Goal: Communication & Community: Answer question/provide support

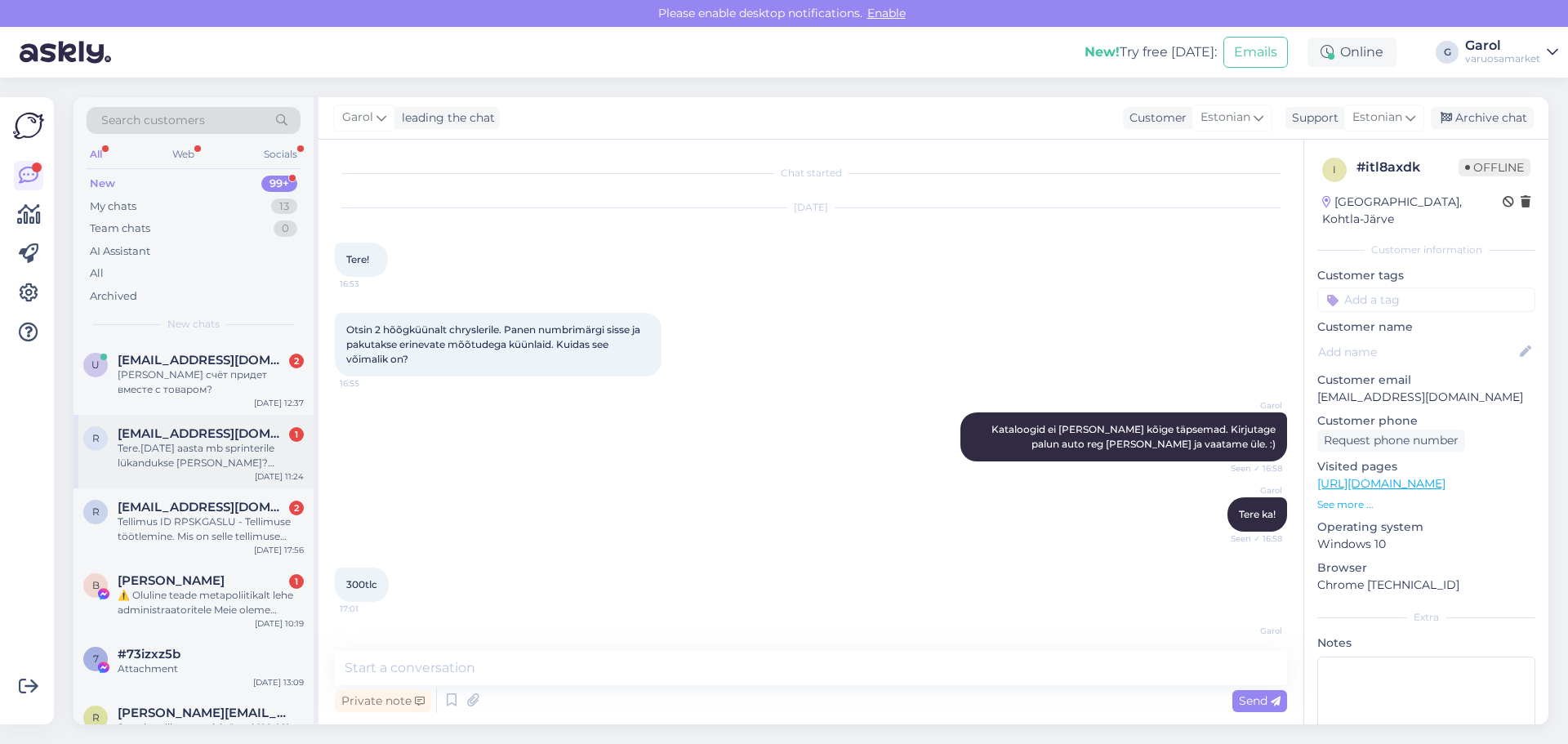
scroll to position [1110, 0]
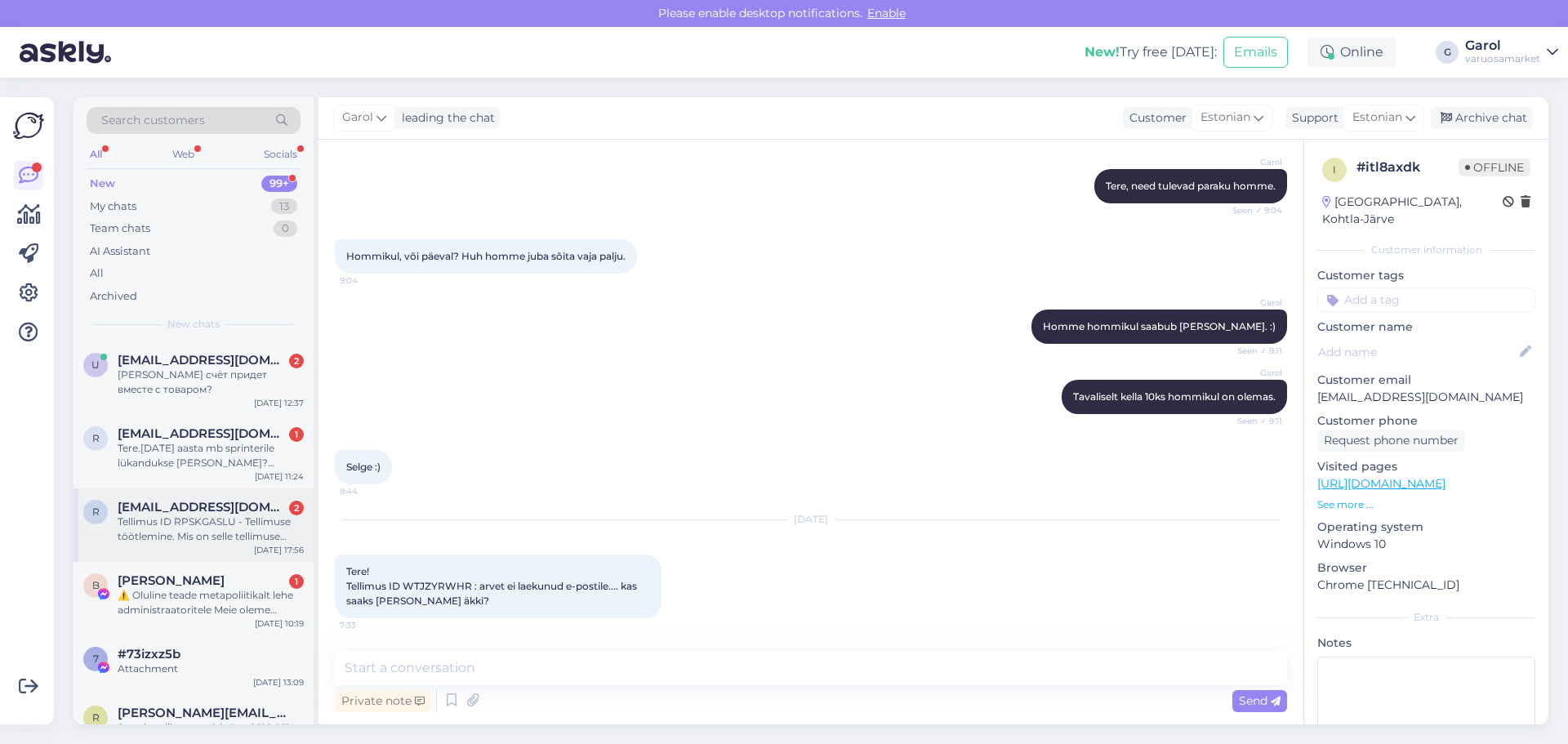
click at [207, 529] on div "Tellimus ID RPSKGASLU - Tellimuse töötlemine. Mis on selle tellimuse eeldatav t…" at bounding box center [211, 529] width 187 height 30
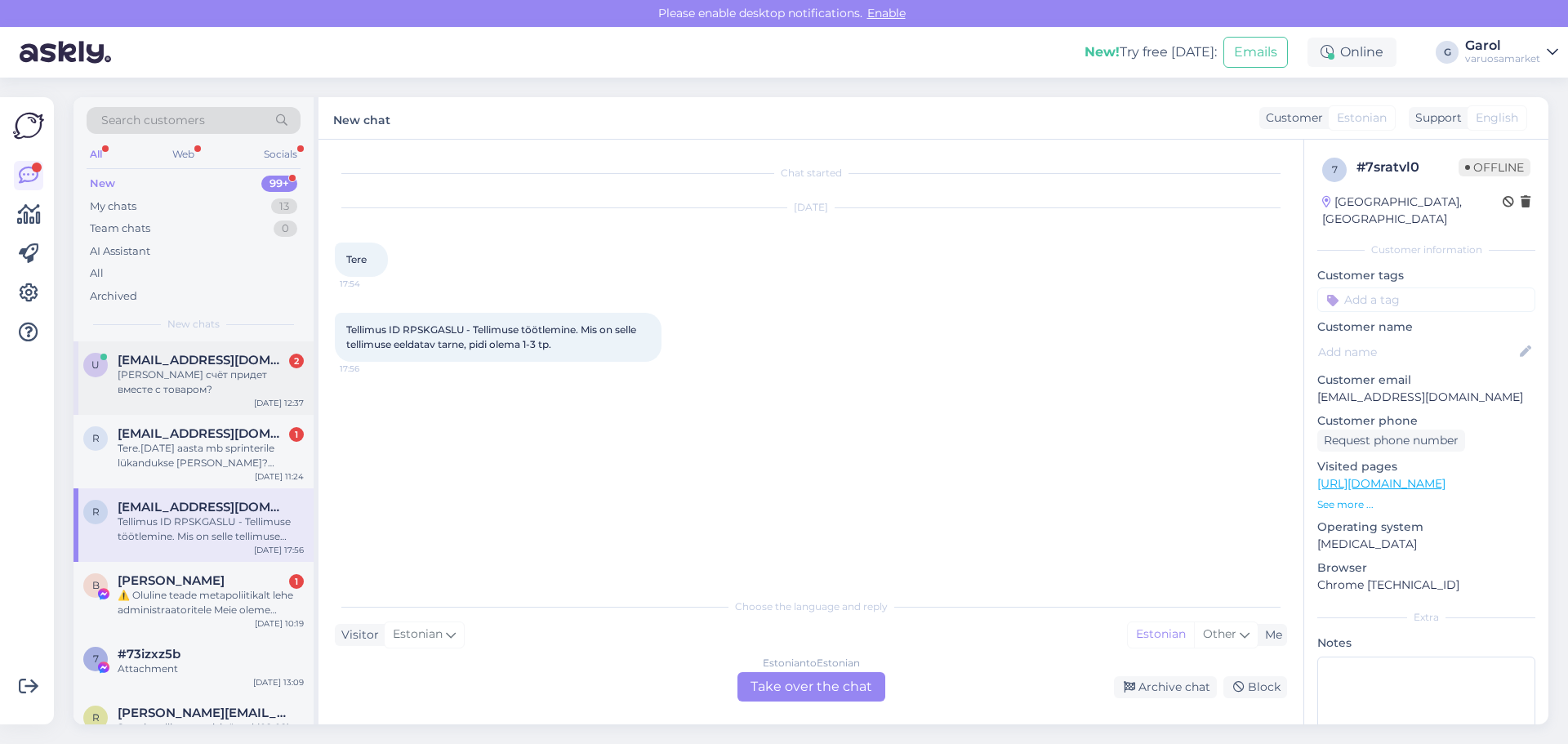
click at [172, 372] on div "[PERSON_NAME] счёт придет вместе с товаром?" at bounding box center [211, 382] width 187 height 30
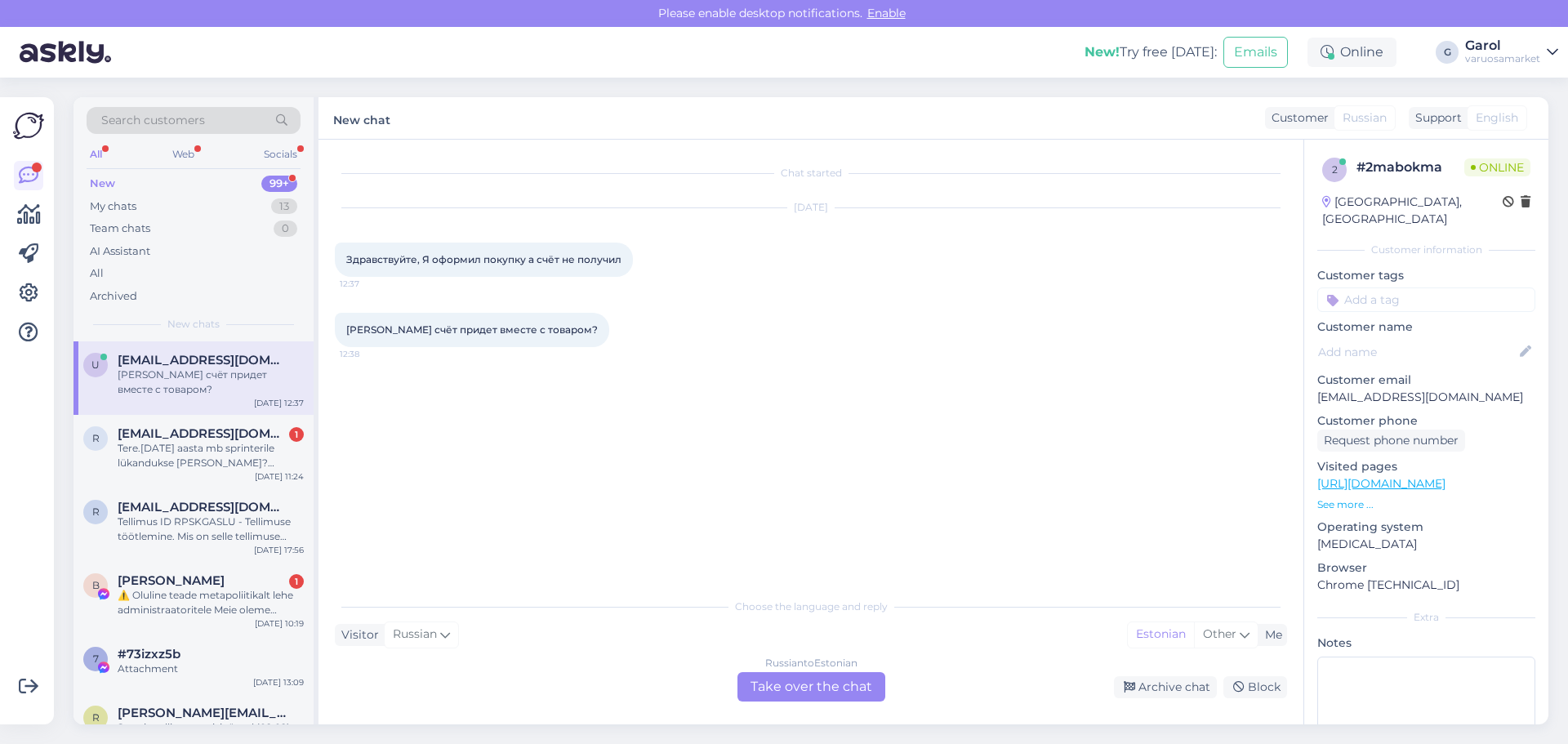
drag, startPoint x: 345, startPoint y: 258, endPoint x: 623, endPoint y: 268, distance: 278.2
click at [623, 268] on div "Здравствуйте, Я оформил покупку а счёт не получил 12:37" at bounding box center [483, 260] width 298 height 34
copy span "Здравствуйте, Я оформил покупку а счёт не получил"
drag, startPoint x: 347, startPoint y: 332, endPoint x: 544, endPoint y: 330, distance: 197.0
click at [544, 330] on div "[PERSON_NAME] счёт придет вместе с товаром? 12:38" at bounding box center [472, 330] width 275 height 34
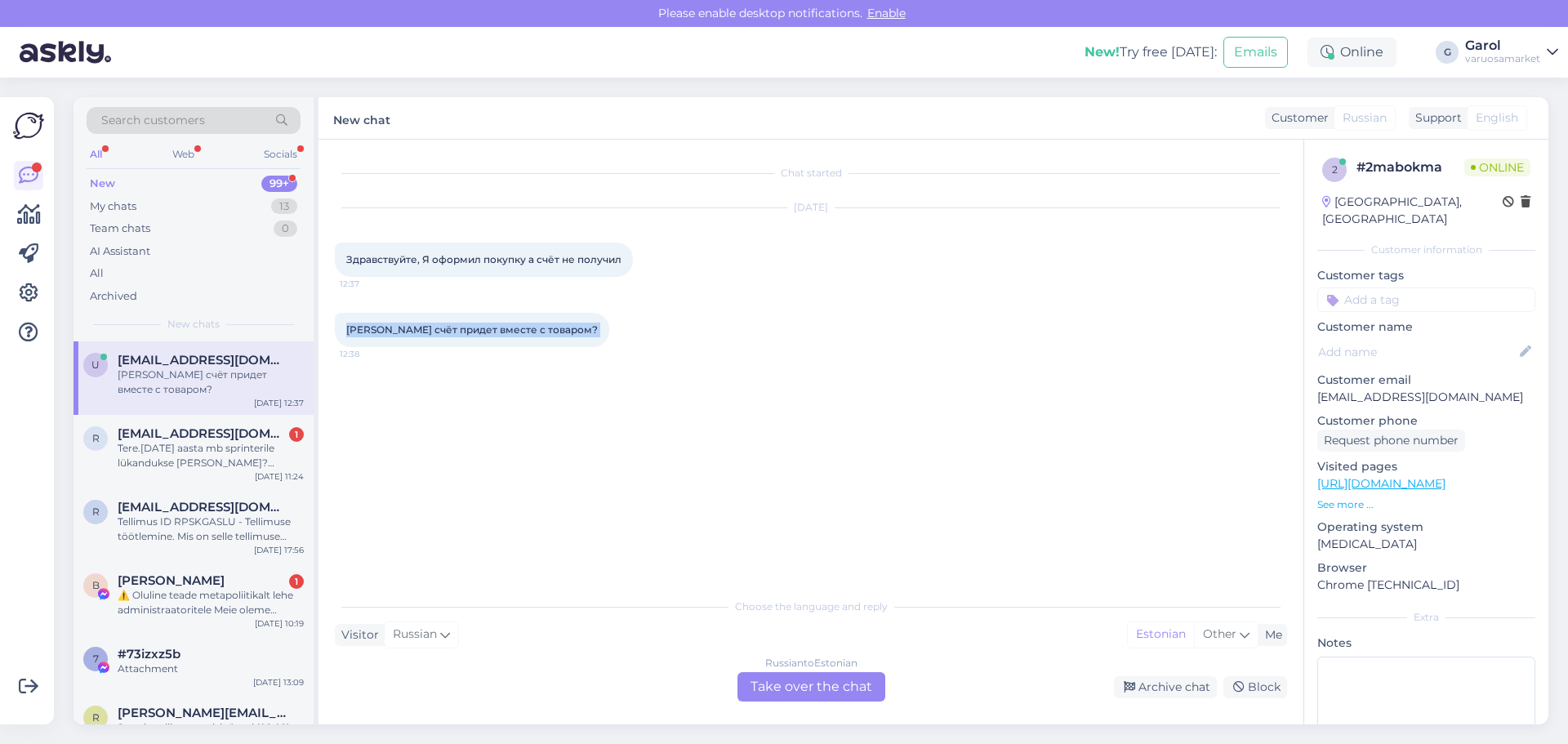
copy div "[PERSON_NAME] счёт придет вместе с товаром? 12:38"
click at [1349, 372] on p "Customer email" at bounding box center [1426, 380] width 218 height 17
click at [1349, 389] on p "[EMAIL_ADDRESS][DOMAIN_NAME]" at bounding box center [1426, 397] width 218 height 17
click at [1351, 389] on p "[EMAIL_ADDRESS][DOMAIN_NAME]" at bounding box center [1426, 397] width 218 height 17
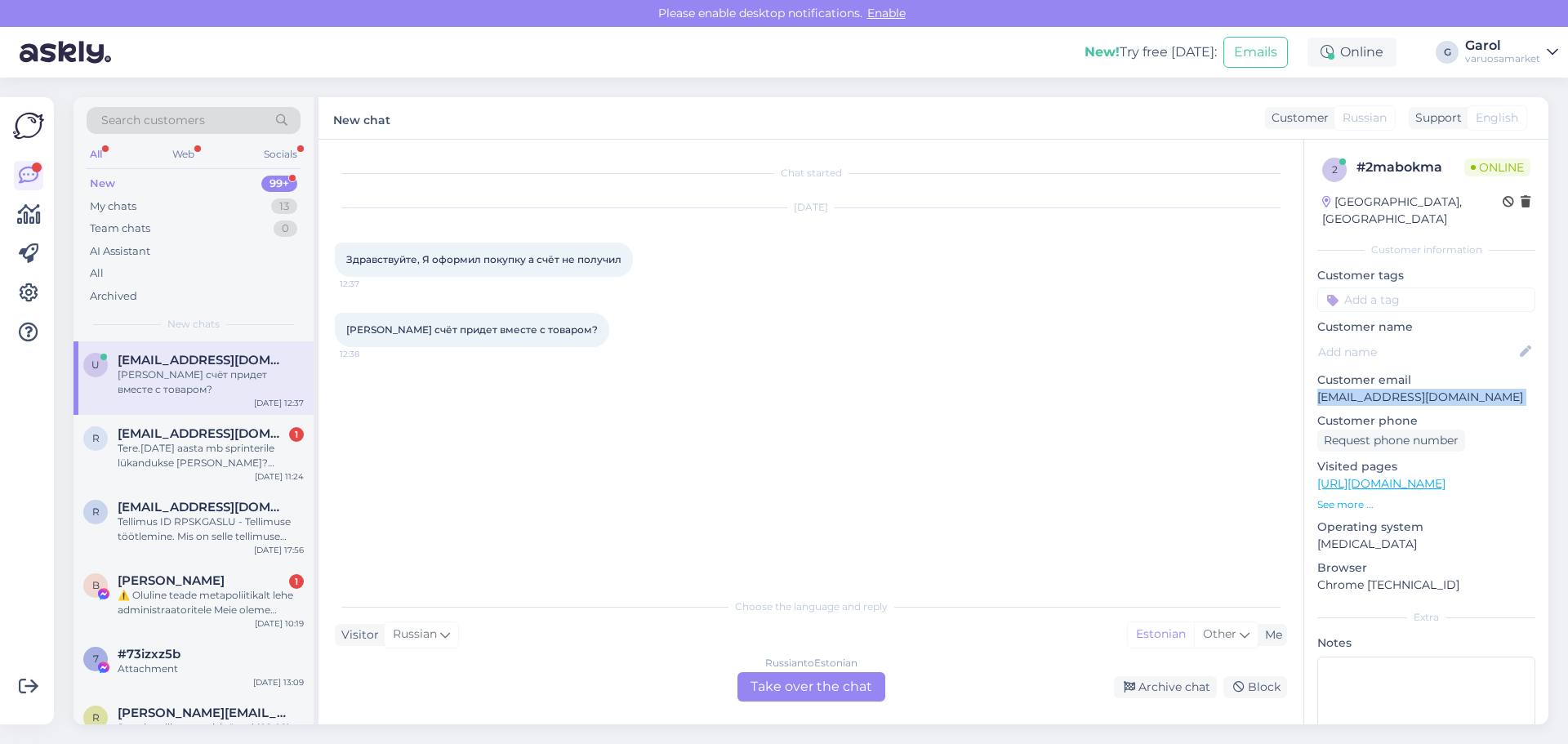
copy p "[EMAIL_ADDRESS][DOMAIN_NAME]"
click at [803, 679] on div "Russian to Estonian Take over the chat" at bounding box center [812, 686] width 148 height 30
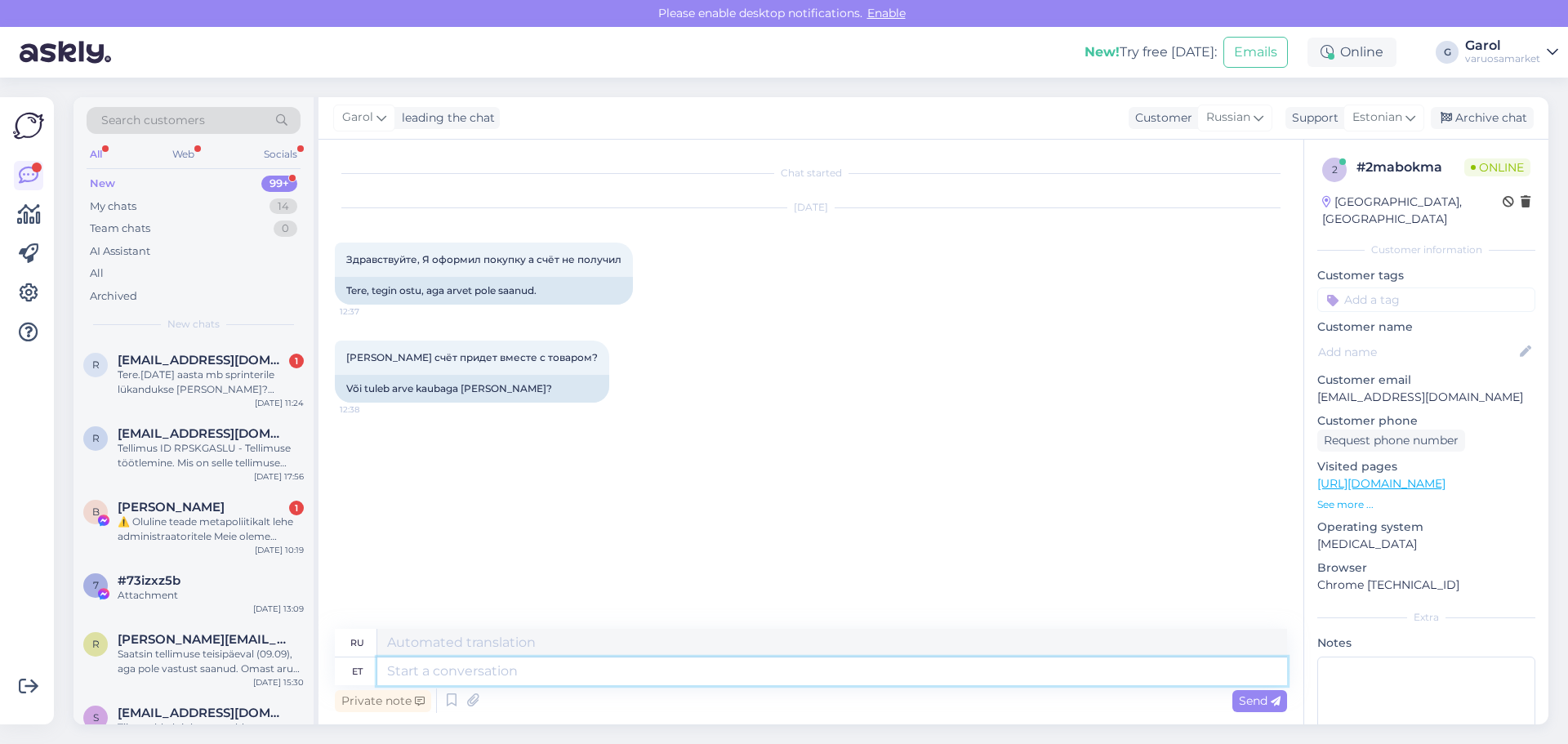
click at [533, 671] on textarea at bounding box center [832, 671] width 910 height 28
type textarea "Tere, a"
type textarea "Привет,"
type textarea "Tere, arve tul"
type textarea "Привет, [PERSON_NAME]"
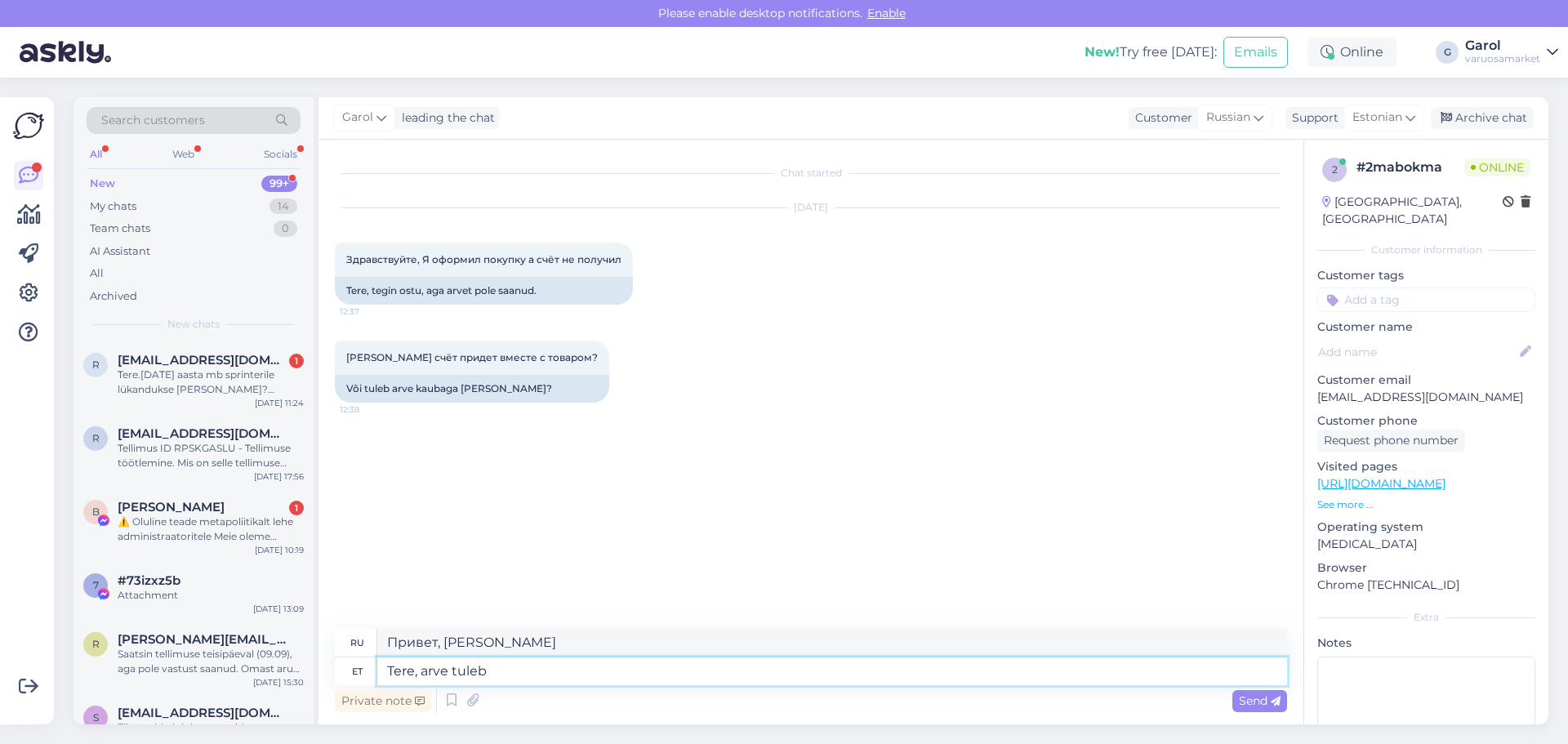
type textarea "Tere, arve tuleb k"
type textarea "Здравствуйте, счет уже пришёл."
type textarea "Tere, arve tuleb kui"
type textarea "Здравствуйте, счет будет оплачен, когда"
type textarea "Tere, arve tuleb koos to"
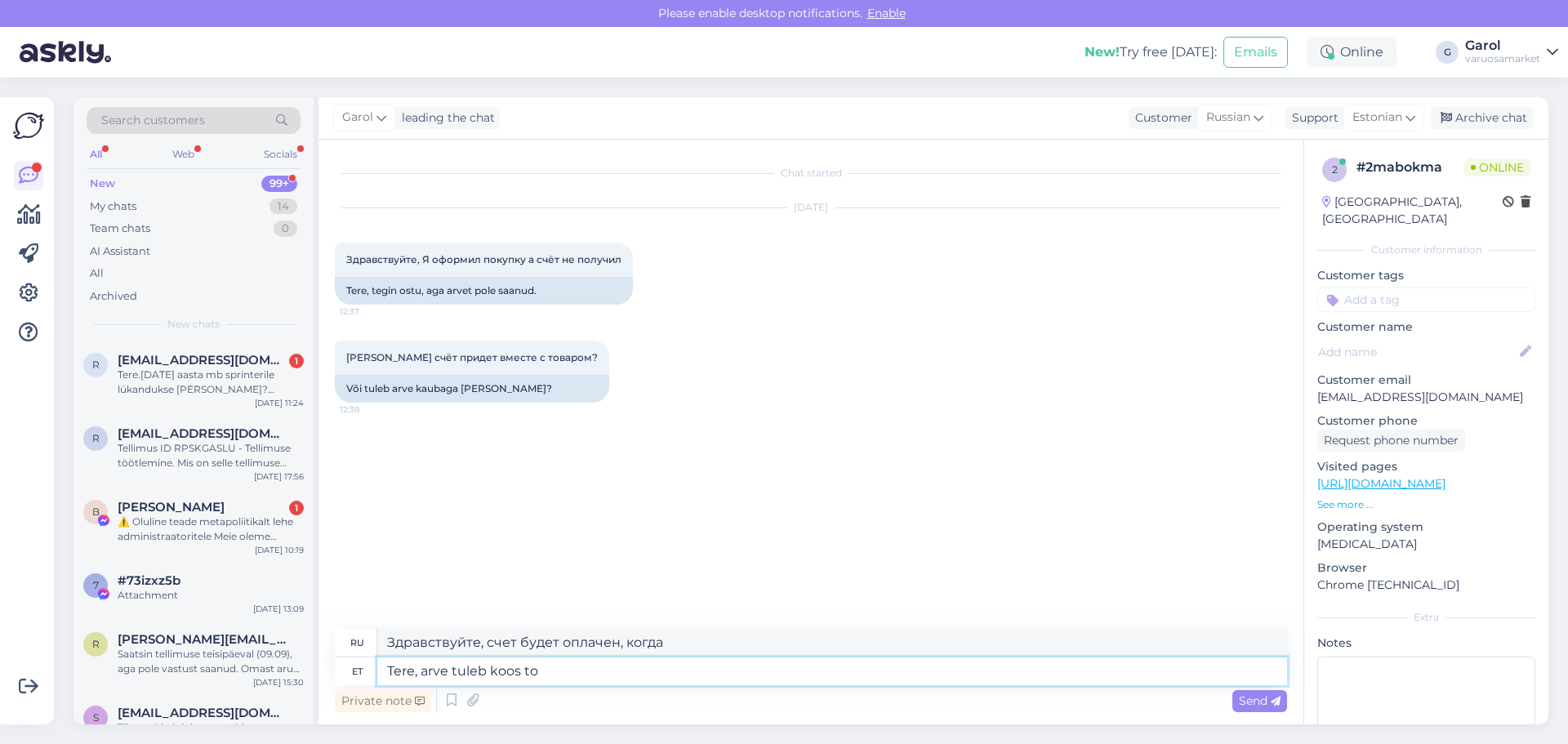
type textarea "Здравствуйте, счет будет включен."
type textarea "Tere, arve tuleb koos toodetega v"
type textarea "Здравствуйте, счет-фактура прилагается к продукции."
type textarea "Tere, arve tuleb koos toodetega või k"
type textarea "Здравствуйте, счет-фактура приходит вместе с продукцией или"
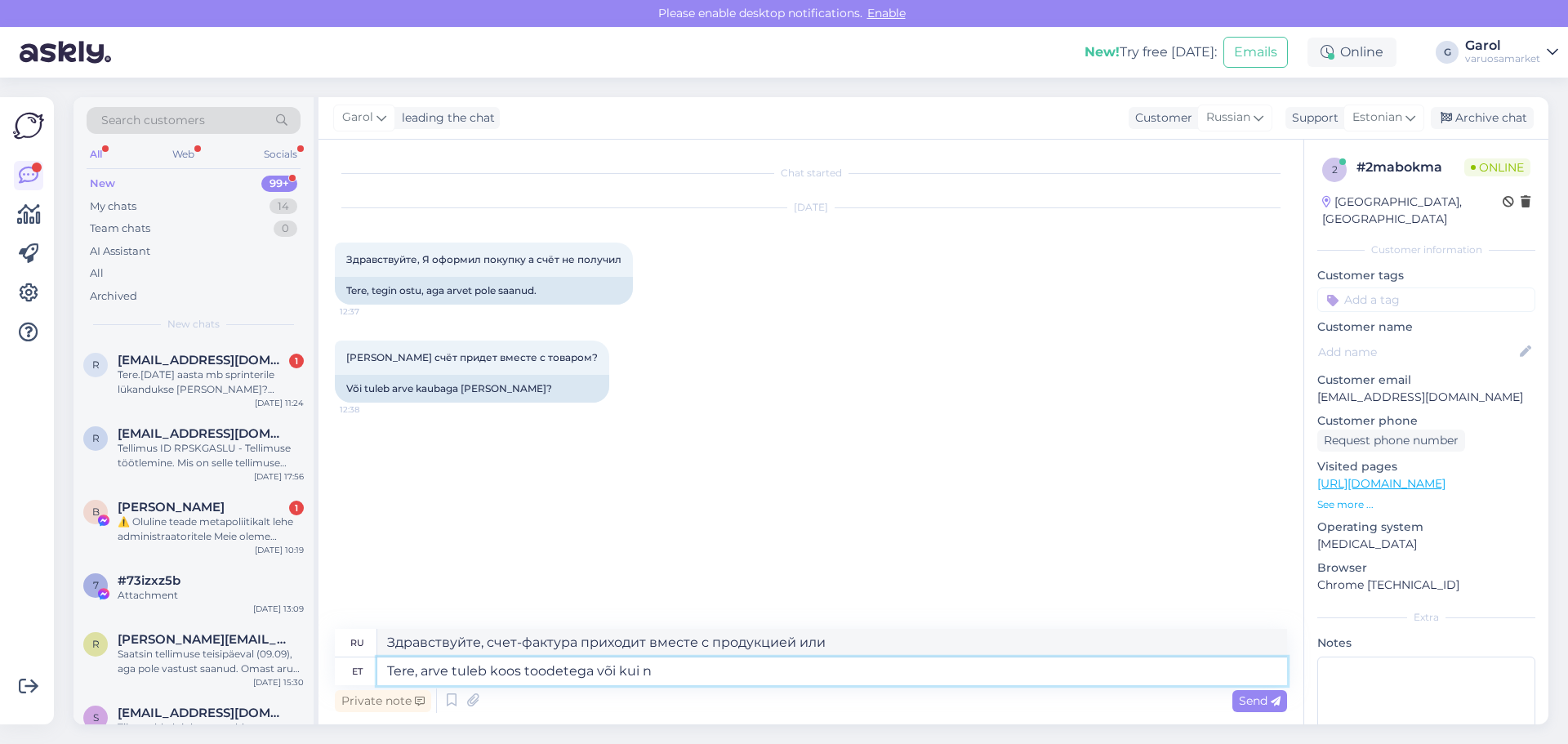
type textarea "Tere, arve tuleb koos toodetega või kui ne"
type textarea "Здравствуйте, счет-фактура приходит вместе с продукцией или если"
type textarea "Tere, arve tuleb koos toodetega või kui need o"
type textarea "Здравствуйте, счет-фактура приходит вместе с продукцией или если они"
type textarea "Tere, arve tuleb koos toodetega või kui need on la"
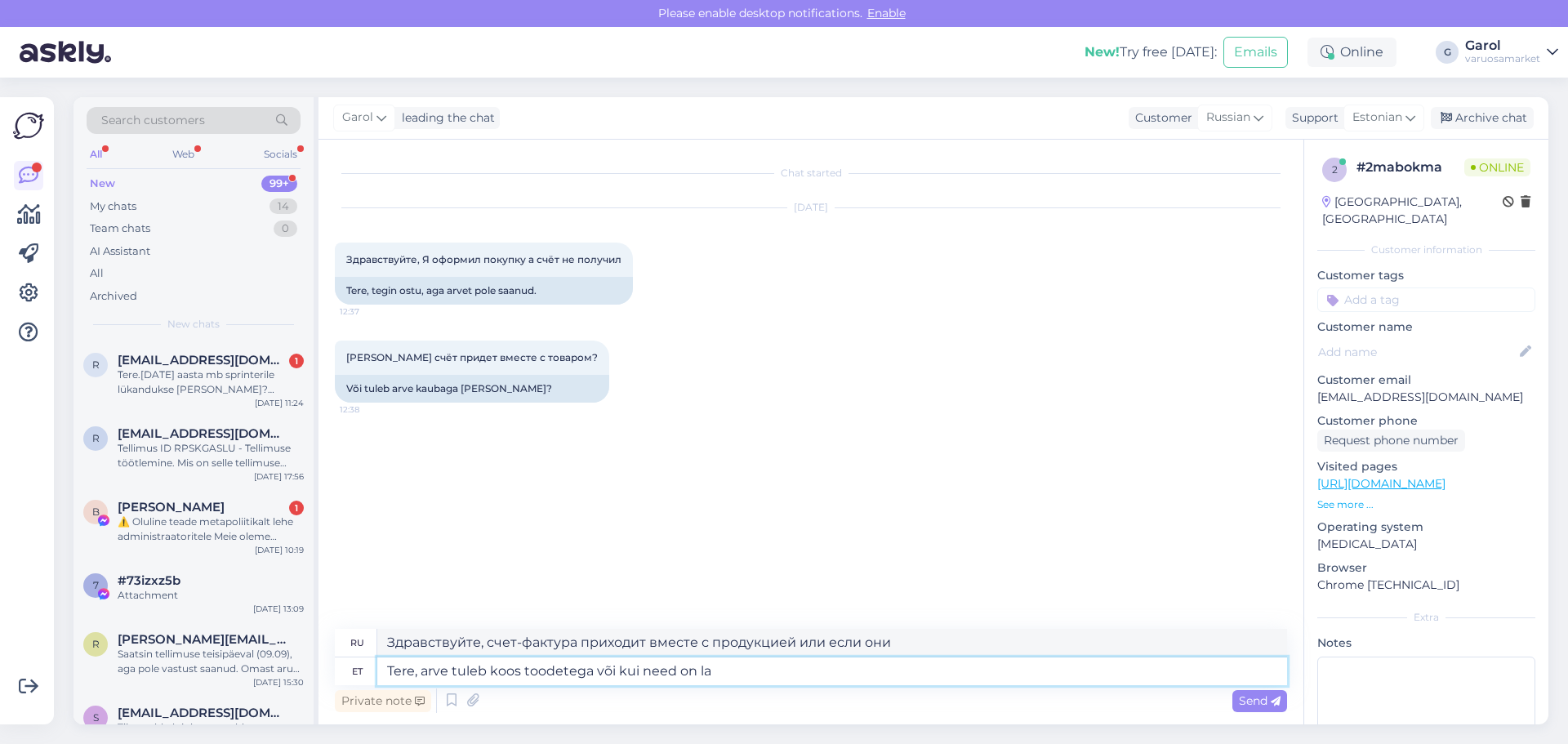
type textarea "Здравствуйте, счет-фактура приходит вместе с продуктами или если они есть"
type textarea "Tere, arve tuleb koos toodetega või kui need on [PERSON_NAME]"
type textarea "Здравствуйте, счет-фактура будет выслана вместе с продукцией или когда она буде…"
type textarea "Tere, arve tuleb koos toodetega või kui need on lattu saabunud."
type textarea "Здравствуйте, счет-фактура будет выслана вместе с продукцией или после ее прибы…"
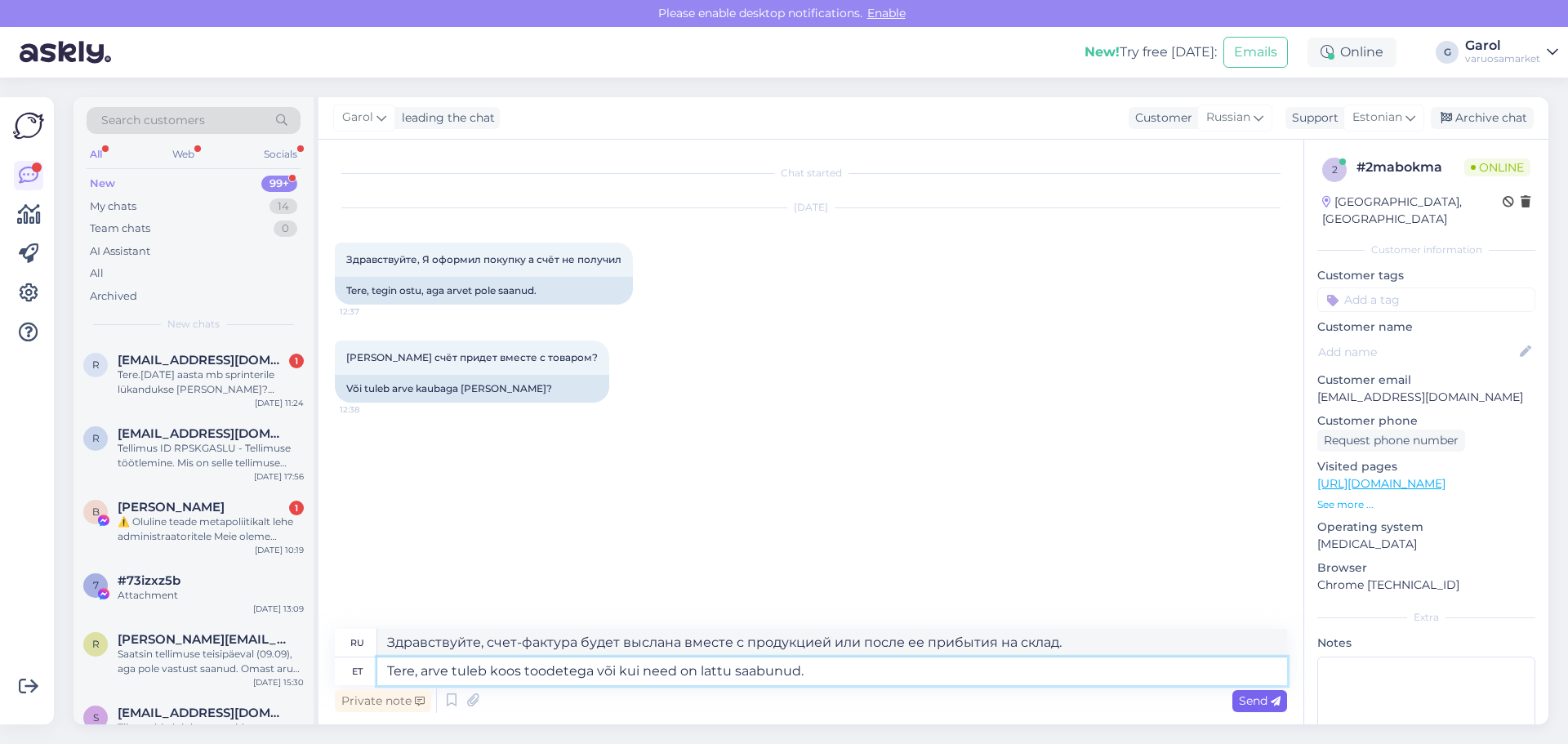
type textarea "Tere, arve tuleb koos toodetega või kui need on lattu saabunud."
click at [1244, 694] on span "Send" at bounding box center [1259, 701] width 42 height 14
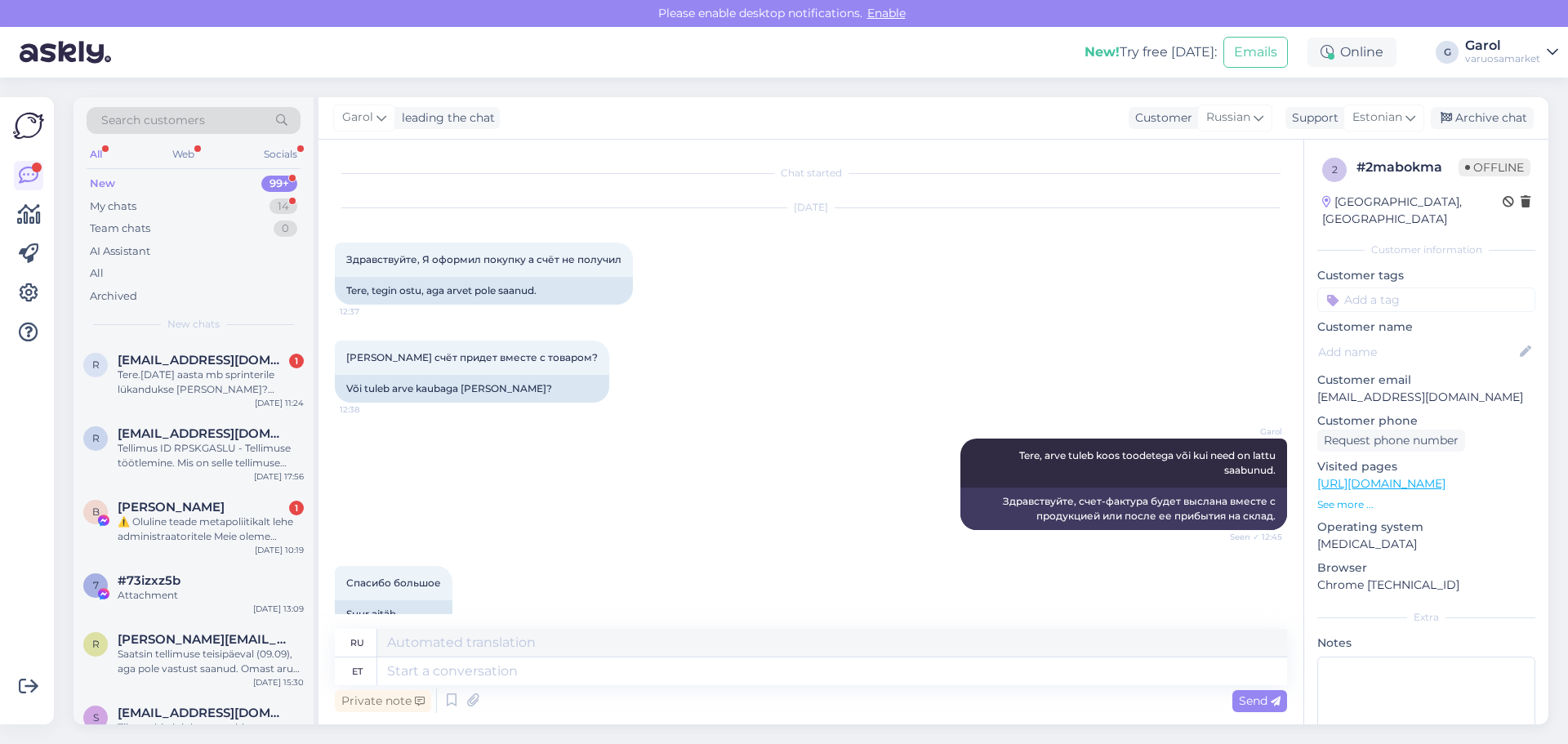
scroll to position [32, 0]
